Goal: Feedback & Contribution: Submit feedback/report problem

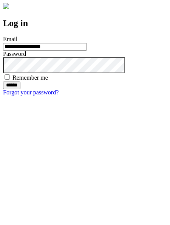
type input "**********"
click at [20, 89] on input "******" at bounding box center [11, 86] width 17 height 8
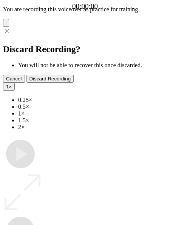
type input "**********"
